Goal: Transaction & Acquisition: Purchase product/service

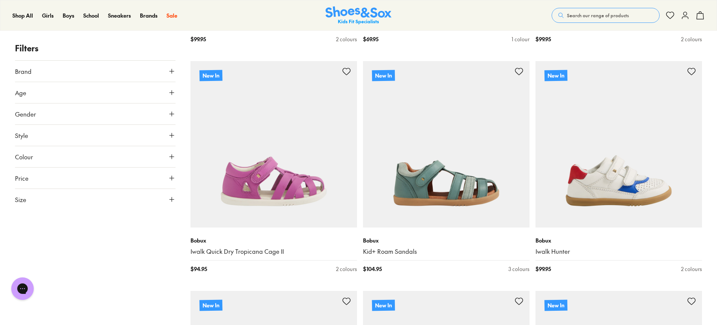
scroll to position [1012, 0]
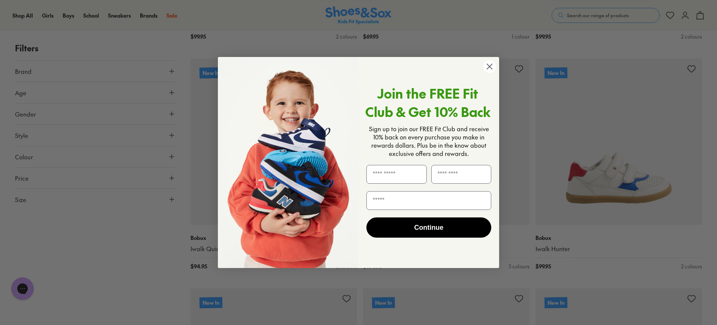
click at [489, 66] on icon "Close dialog" at bounding box center [489, 66] width 5 height 5
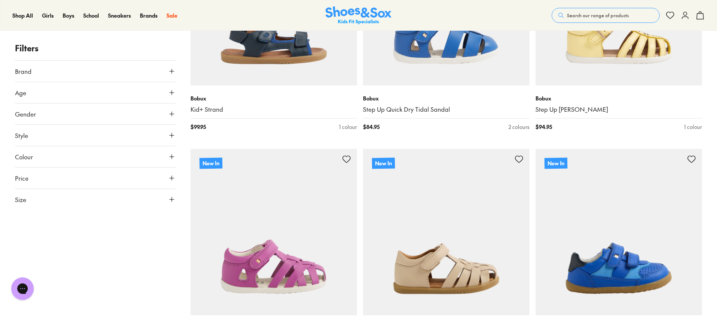
scroll to position [2099, 0]
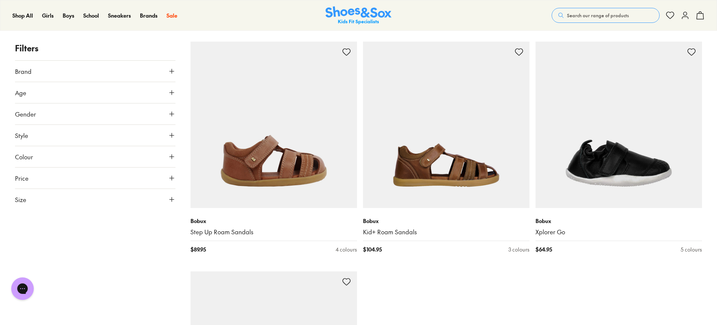
scroll to position [4761, 0]
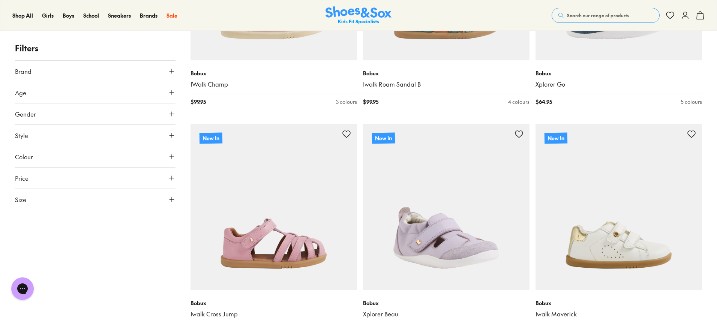
scroll to position [637, 0]
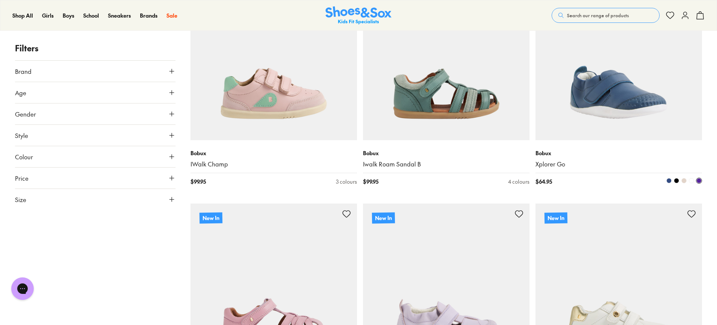
click at [622, 94] on img at bounding box center [618, 57] width 166 height 166
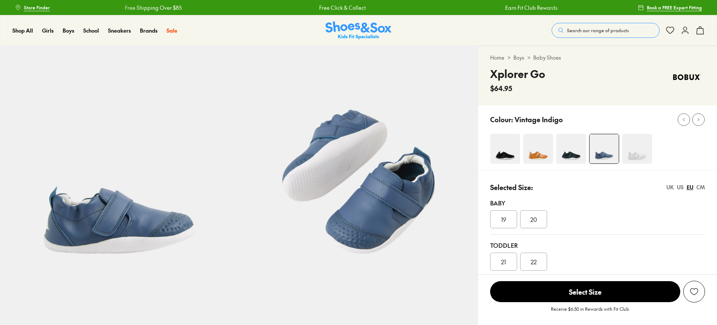
select select "*"
click at [502, 142] on img at bounding box center [505, 149] width 30 height 30
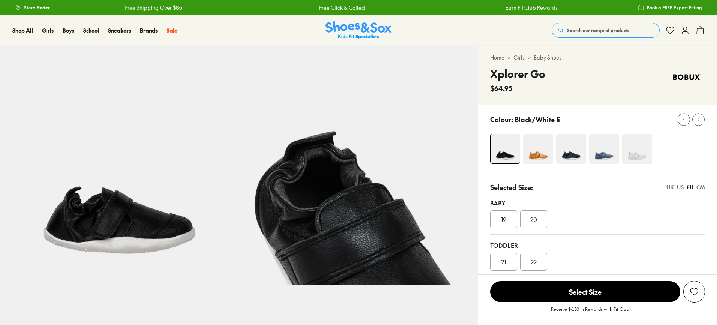
select select "*"
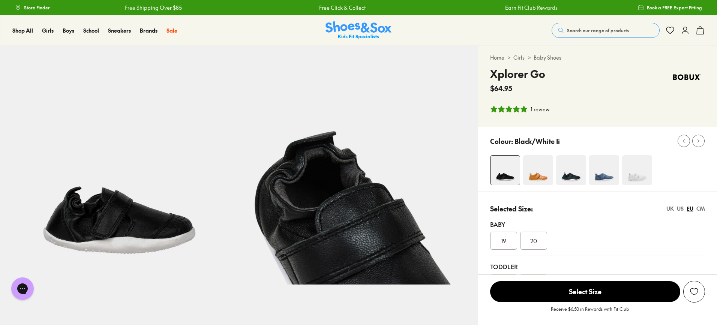
click at [542, 150] on div "Colour: Black/White Ii" at bounding box center [597, 159] width 239 height 64
click at [542, 175] on img at bounding box center [538, 170] width 30 height 30
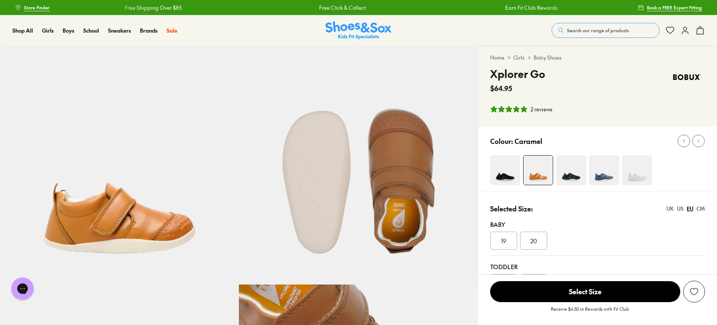
select select "*"
click at [575, 177] on img at bounding box center [571, 170] width 30 height 30
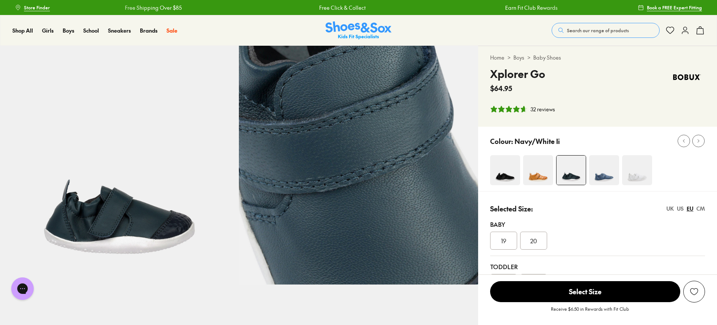
select select "*"
click at [607, 172] on img at bounding box center [604, 170] width 30 height 30
